Goal: Find specific page/section: Find specific page/section

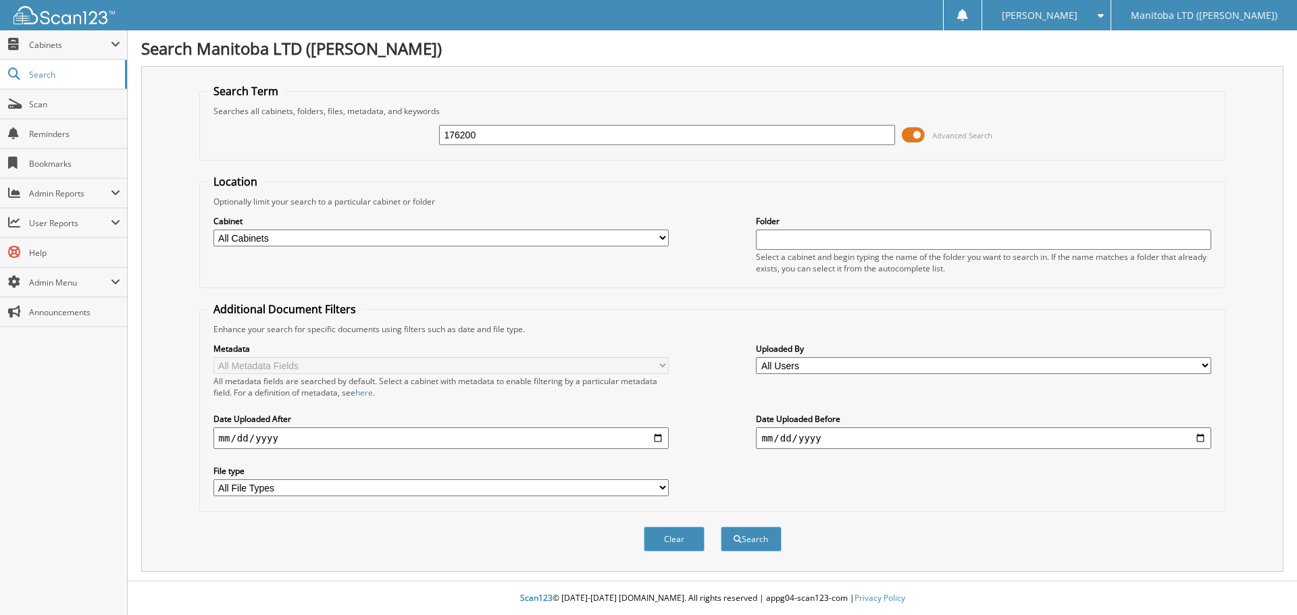
type input "176200"
click at [721, 527] on button "Search" at bounding box center [751, 539] width 61 height 25
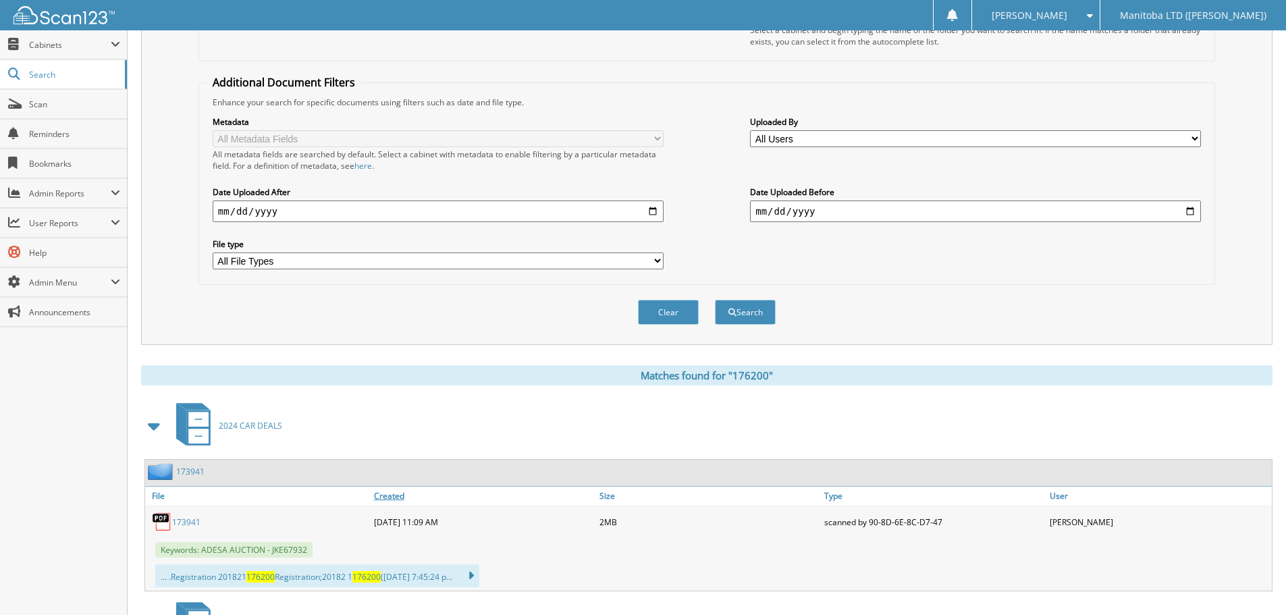
scroll to position [270, 0]
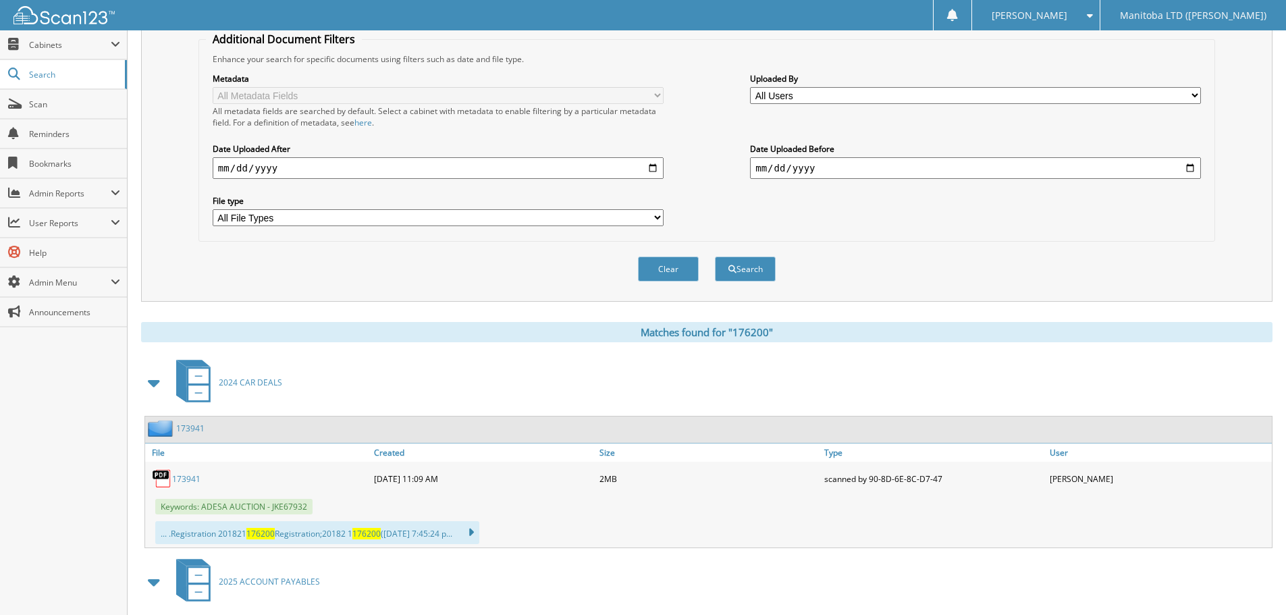
click at [179, 475] on link "173941" at bounding box center [186, 478] width 28 height 11
click at [883, 367] on div "2024 CAR DEALS" at bounding box center [707, 382] width 1132 height 53
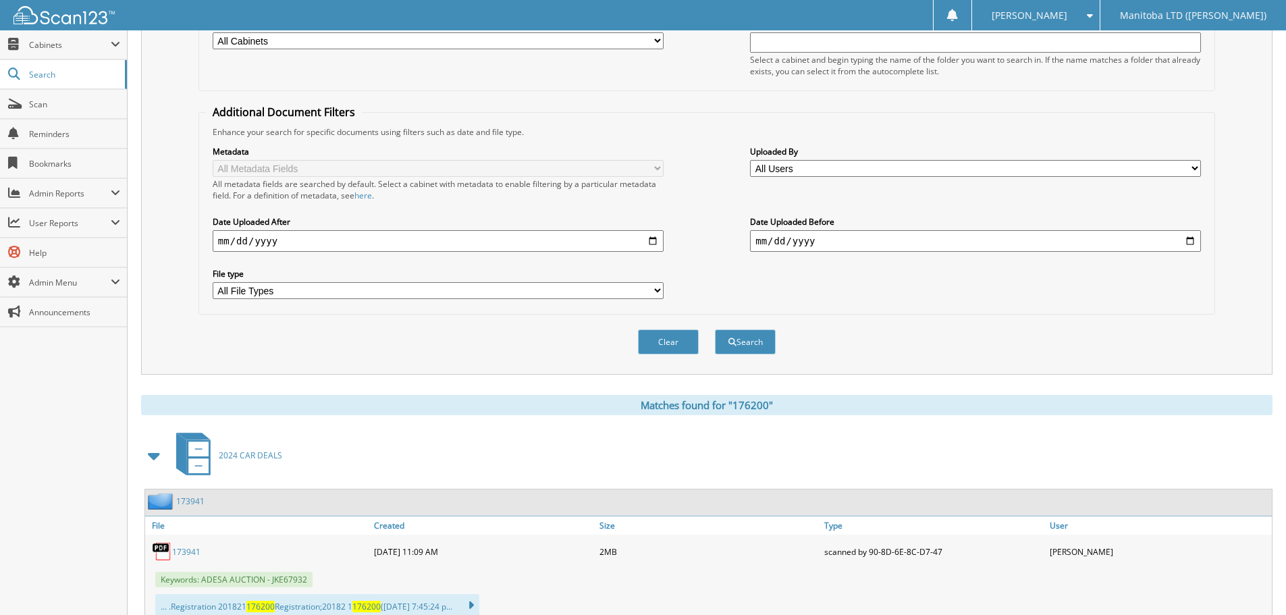
scroll to position [0, 0]
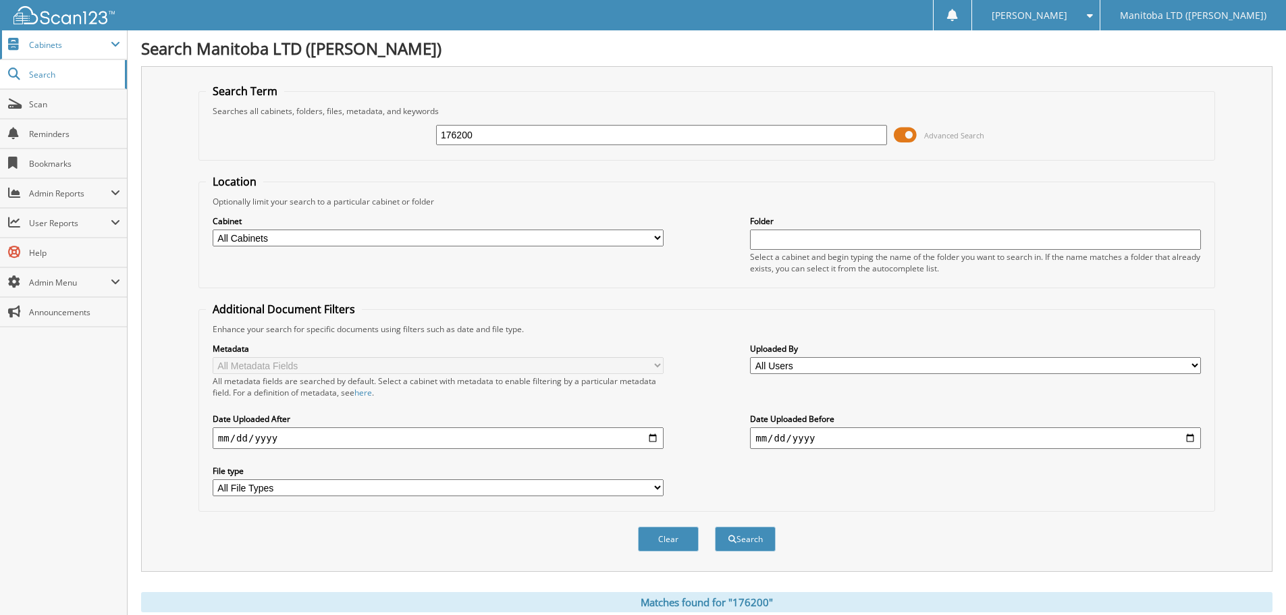
click at [36, 45] on span "Cabinets" at bounding box center [70, 44] width 82 height 11
